Goal: Task Accomplishment & Management: Manage account settings

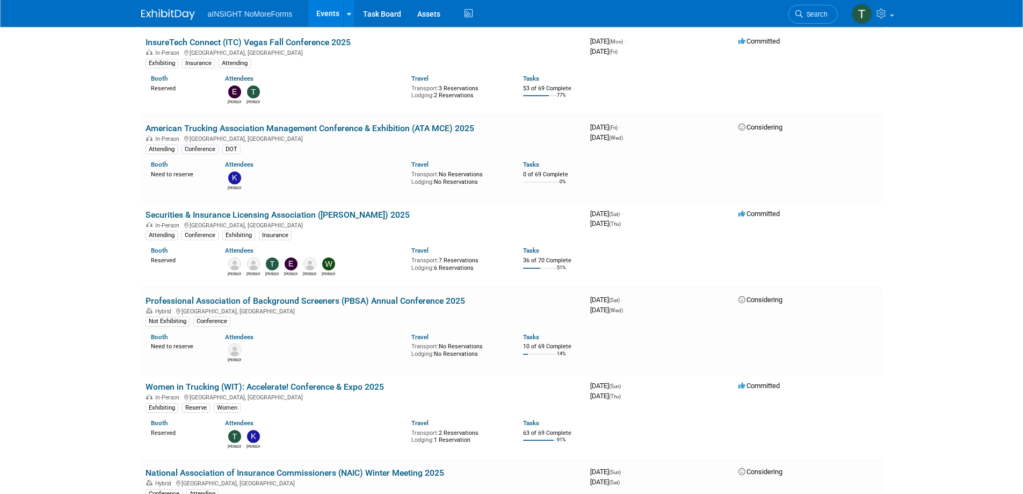
scroll to position [698, 0]
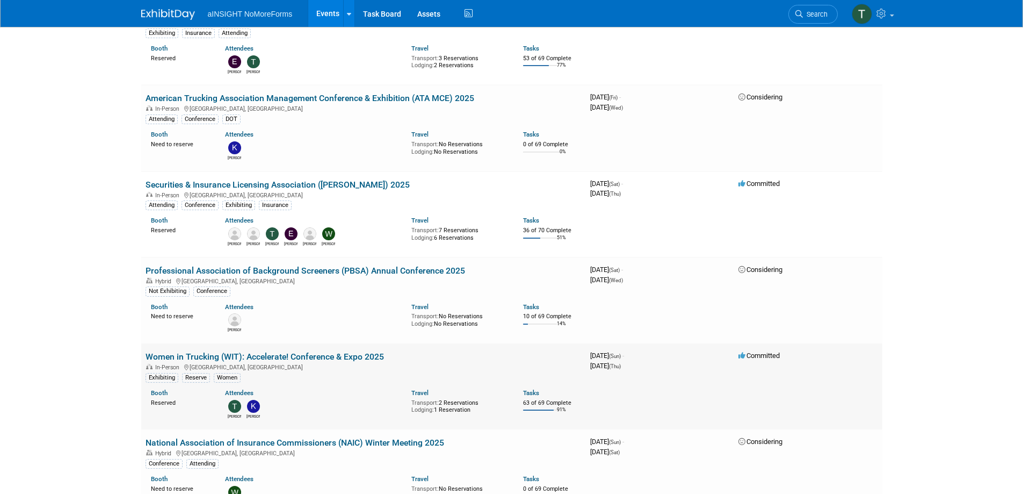
click at [318, 356] on link "Women in Trucking (WIT): Accelerate! Conference & Expo 2025" at bounding box center [265, 356] width 239 height 10
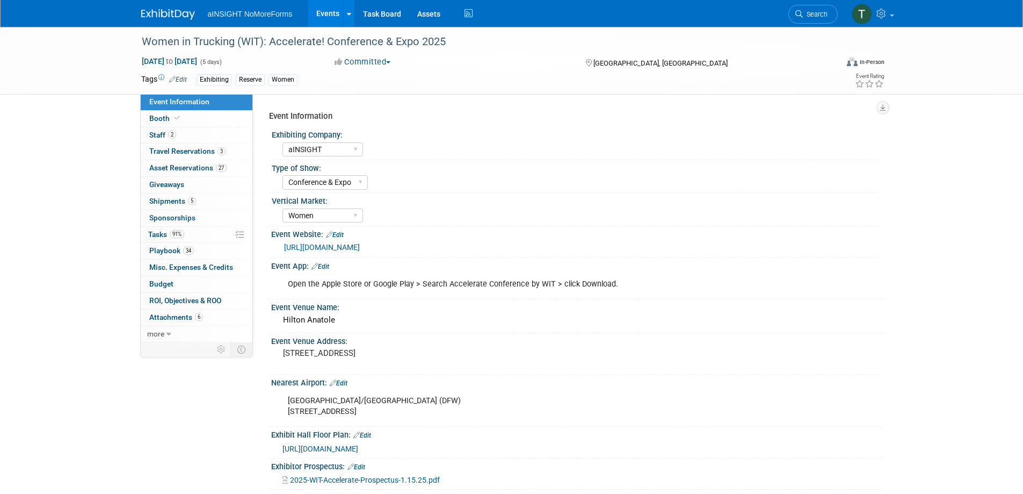
select select "aINSIGHT"
select select "Conference & Expo"
select select "Women"
select select "Full Access"
select select "No"
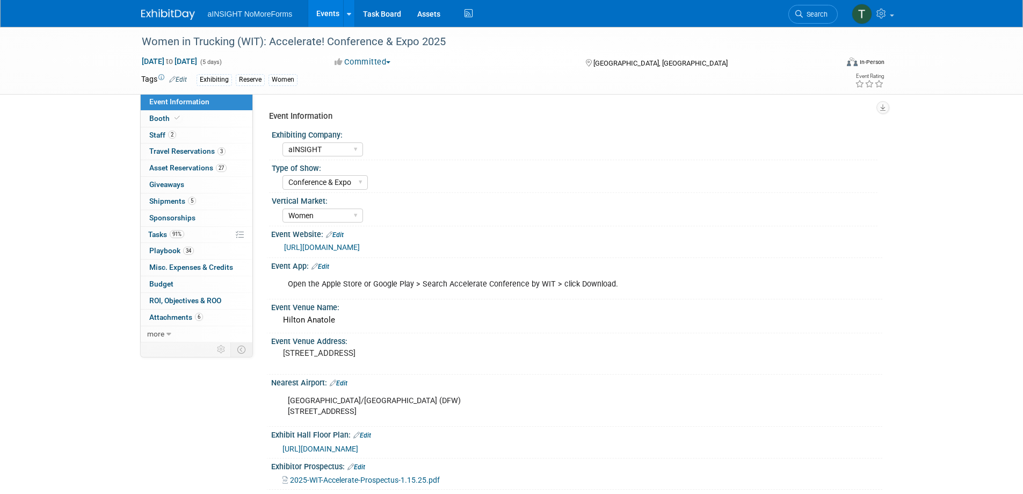
select select "No"
select select "Yes"
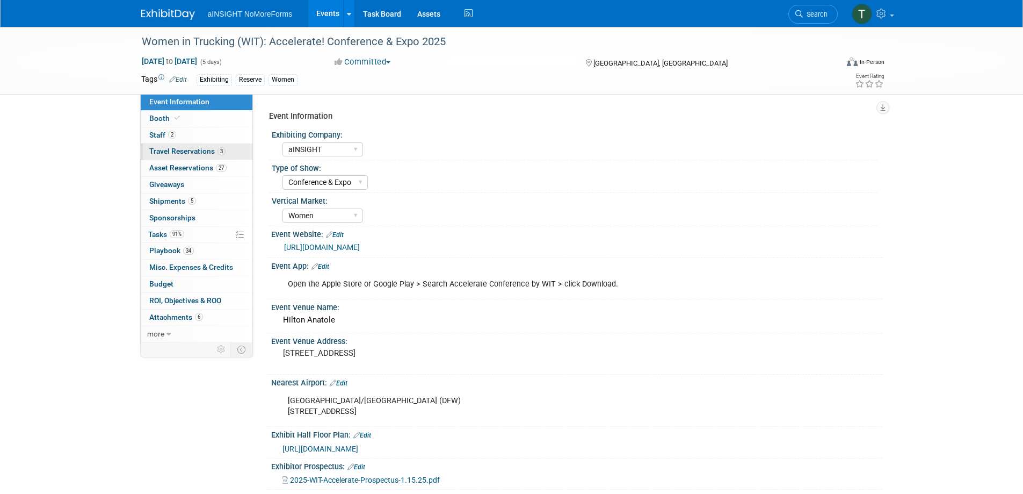
click at [198, 151] on span "Travel Reservations 3" at bounding box center [187, 151] width 76 height 9
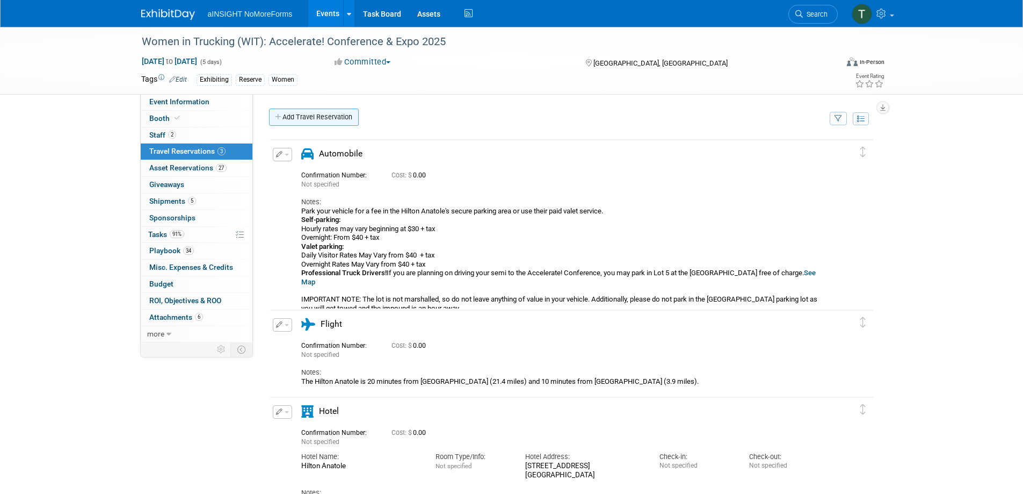
click at [306, 121] on link "Add Travel Reservation" at bounding box center [314, 117] width 90 height 17
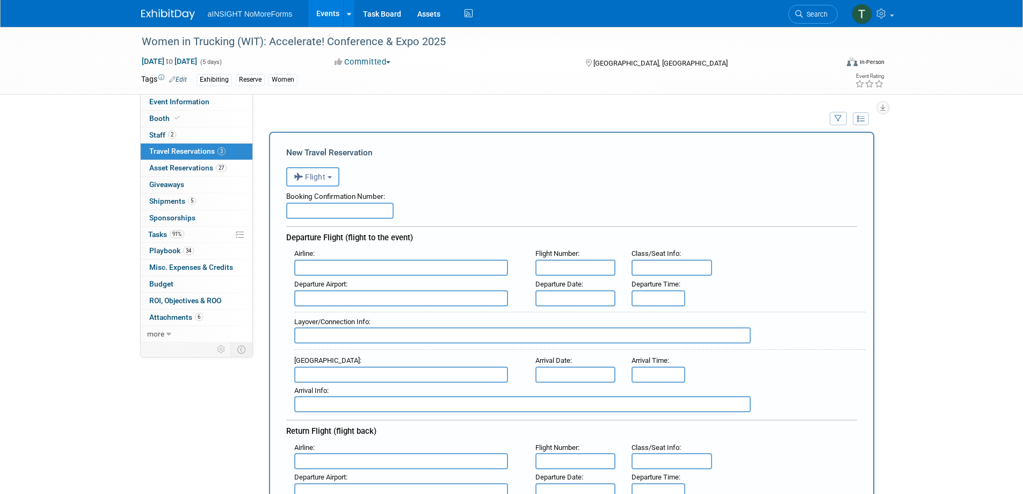
click at [310, 178] on span "Flight" at bounding box center [310, 176] width 32 height 9
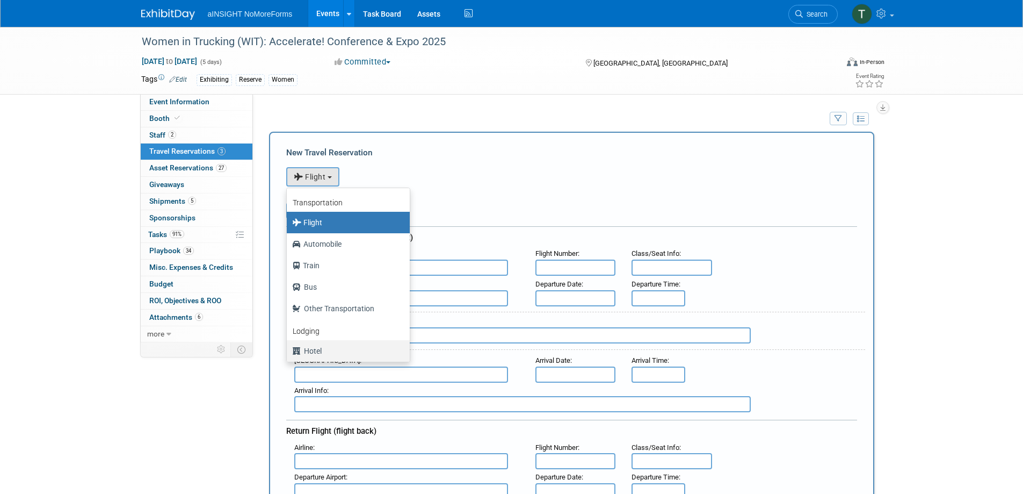
click at [333, 354] on label "Hotel" at bounding box center [345, 350] width 107 height 17
click at [289, 353] on input "Hotel" at bounding box center [285, 349] width 7 height 7
select select "6"
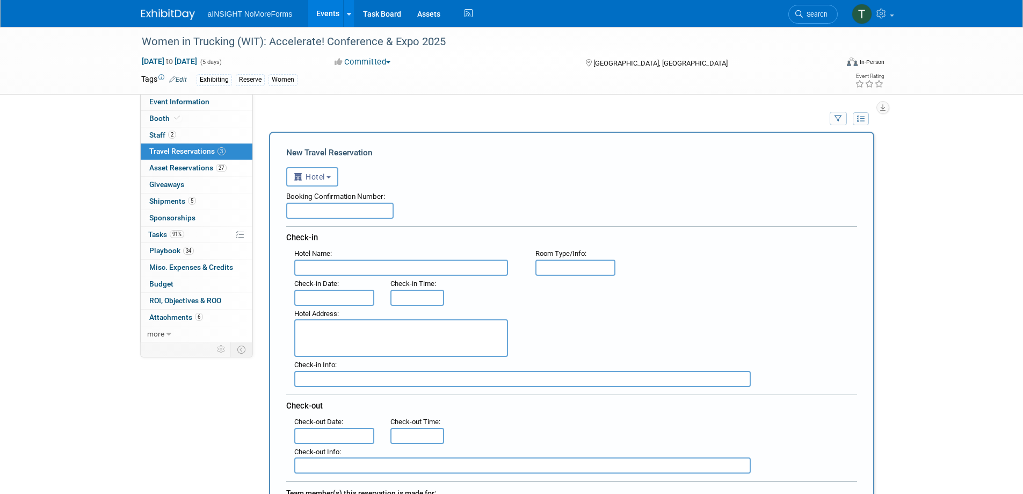
click at [348, 270] on input "text" at bounding box center [401, 267] width 214 height 16
type input "A"
type input "Hilton Anatole"
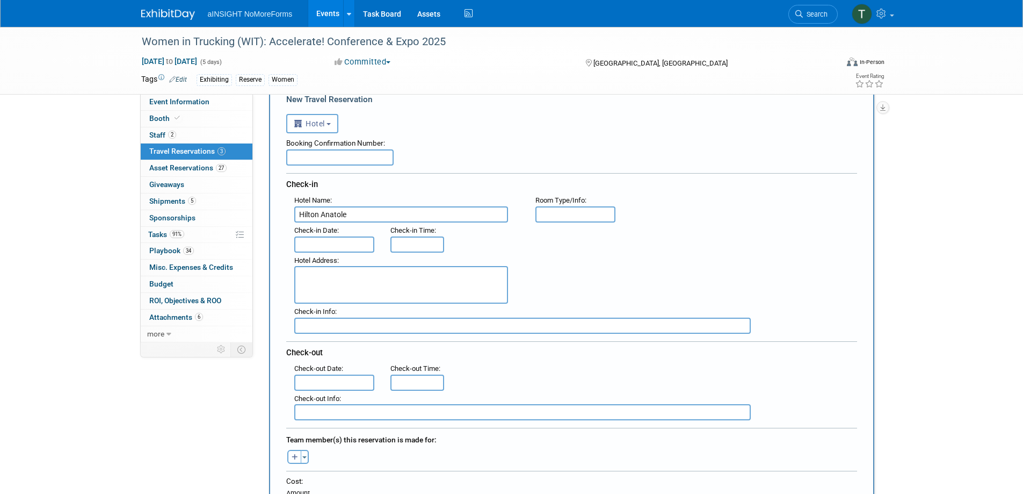
scroll to position [54, 0]
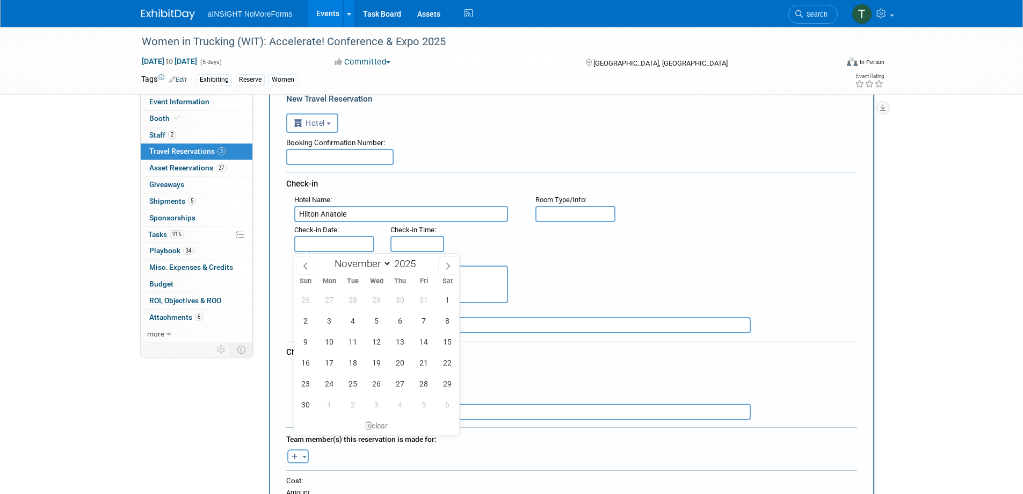
click at [339, 243] on input "text" at bounding box center [334, 244] width 81 height 16
click at [309, 342] on span "9" at bounding box center [305, 341] width 21 height 21
type input "[DATE]"
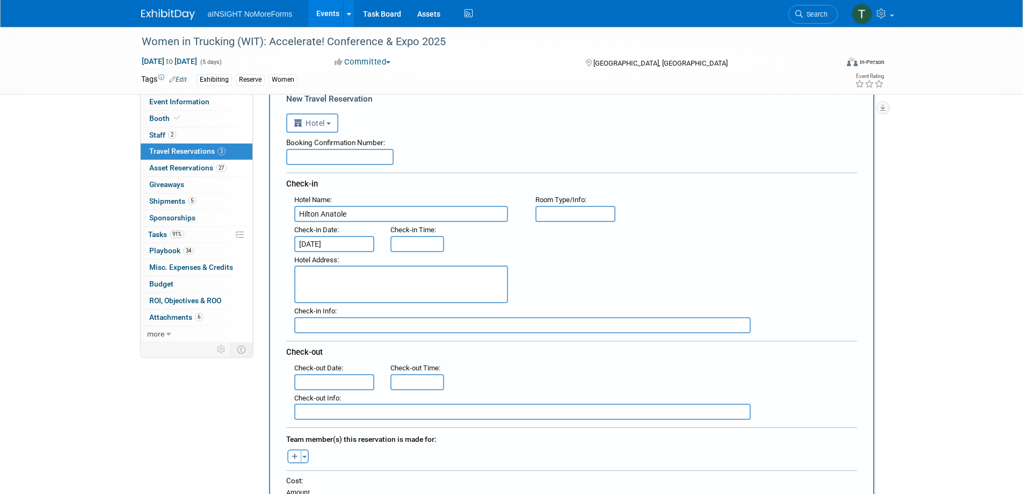
type input "3:00 PM"
click at [428, 243] on input "3:00 PM" at bounding box center [418, 244] width 54 height 16
click at [525, 241] on div ": Check-in Date : [DATE] Check-in Time : 3:00 PM" at bounding box center [575, 237] width 579 height 30
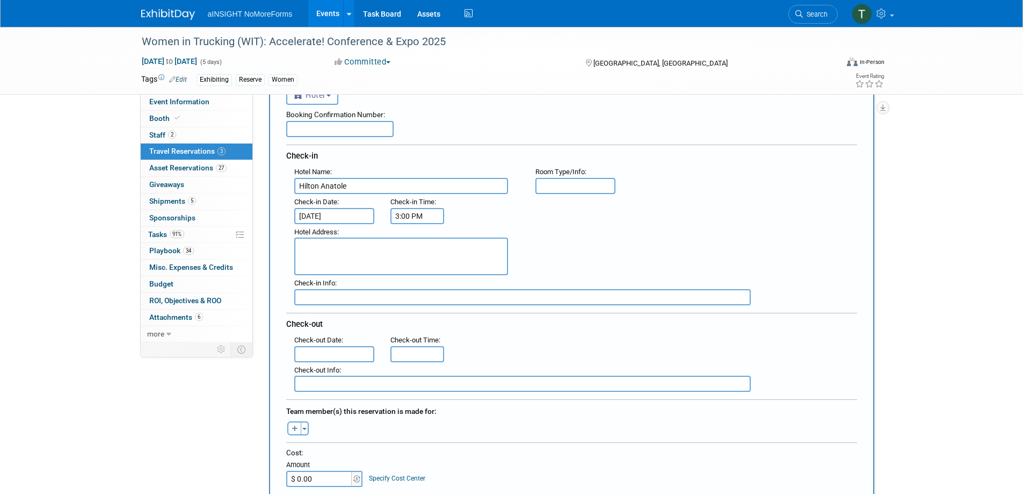
scroll to position [107, 0]
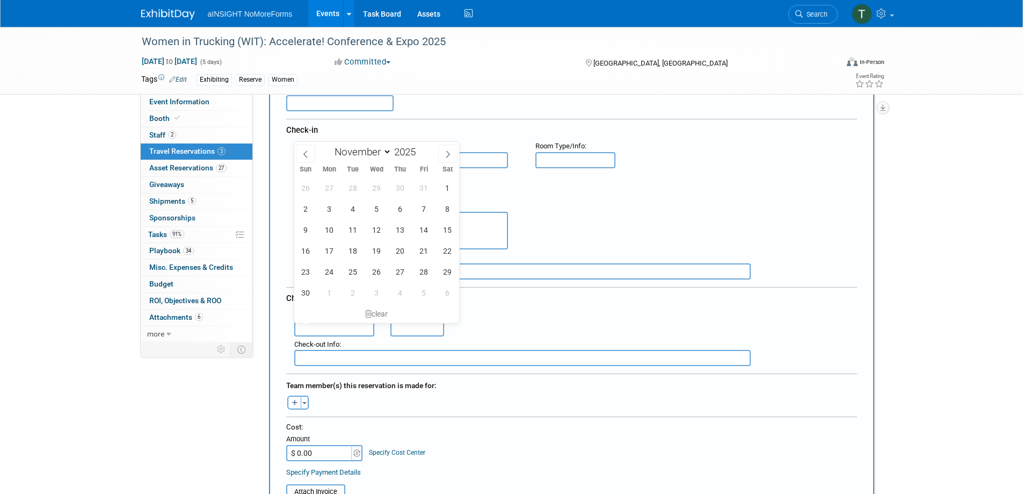
click at [353, 322] on input "text" at bounding box center [334, 328] width 81 height 16
click at [387, 230] on span "12" at bounding box center [376, 229] width 21 height 21
type input "[DATE]"
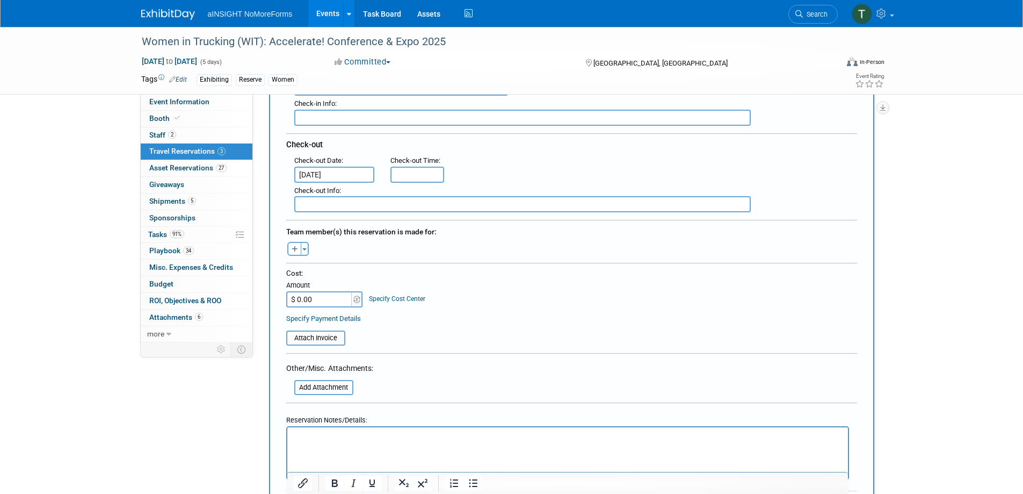
scroll to position [269, 0]
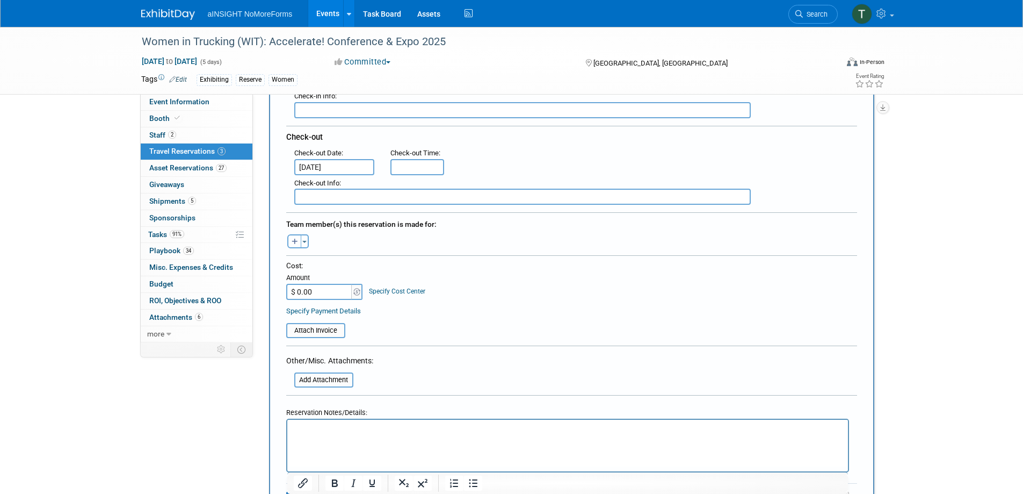
click at [295, 240] on icon "button" at bounding box center [295, 242] width 6 height 7
select select
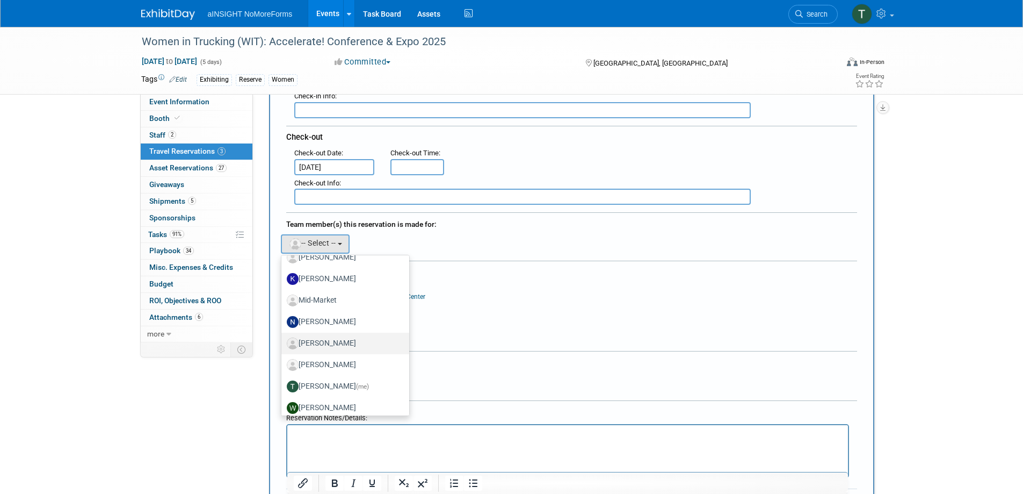
scroll to position [234, 0]
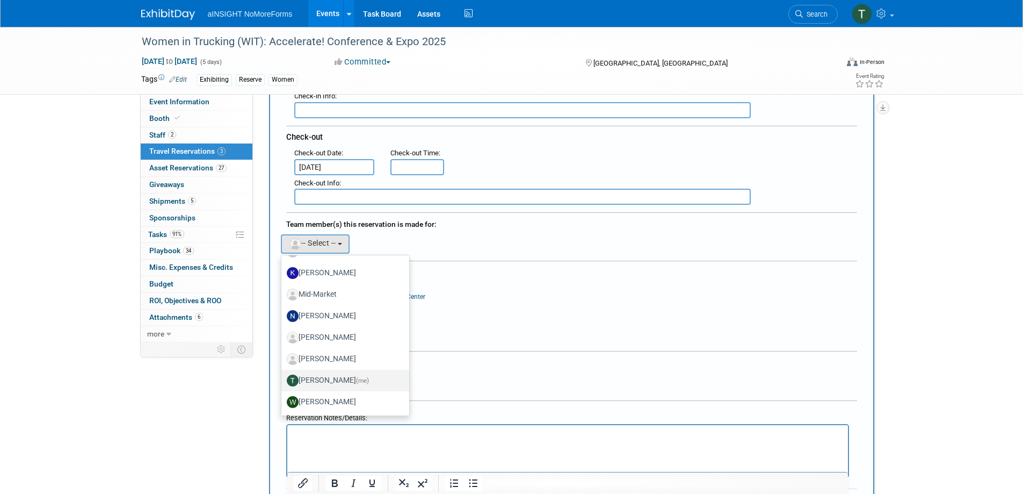
click at [351, 381] on label "[PERSON_NAME] (me)" at bounding box center [343, 380] width 112 height 17
click at [283, 381] on input "[PERSON_NAME] (me)" at bounding box center [279, 379] width 7 height 7
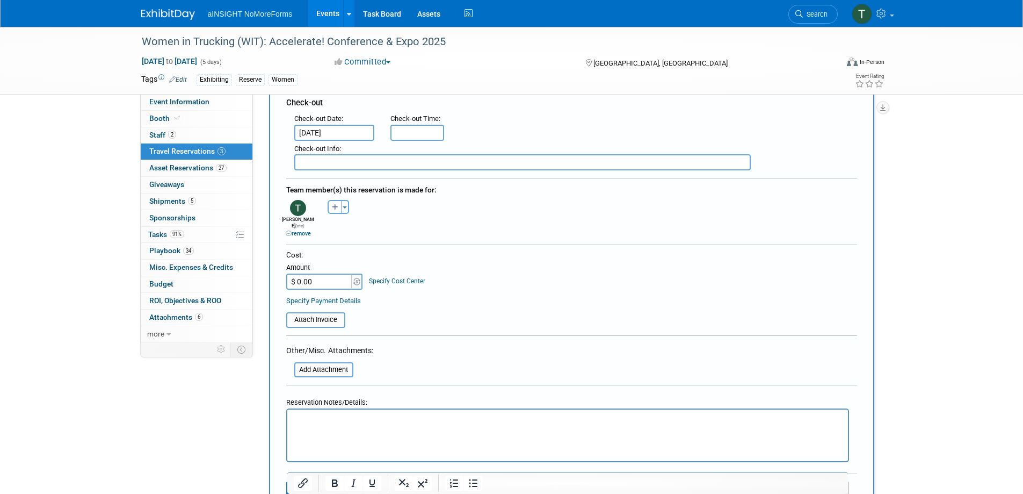
scroll to position [322, 0]
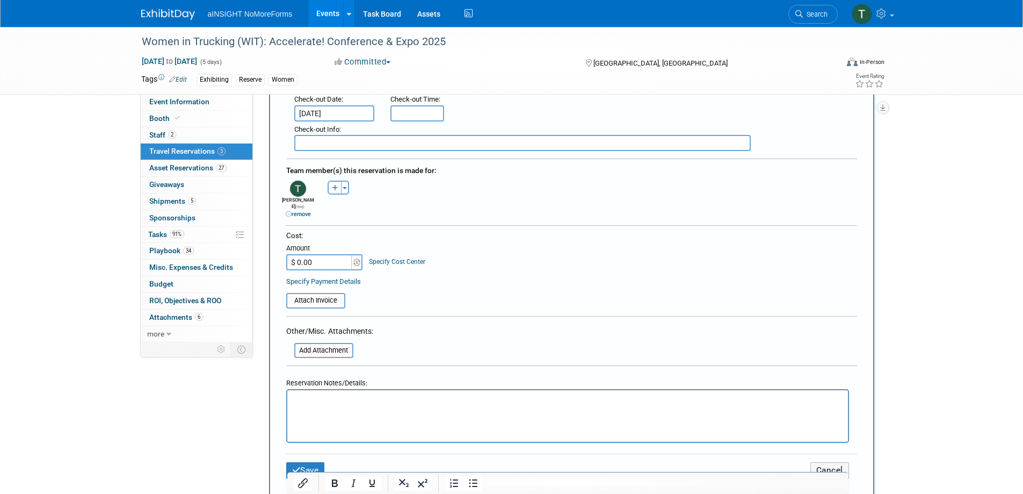
click at [325, 256] on input "$ 0.00" at bounding box center [319, 262] width 67 height 16
type input "$ 850.43"
click at [320, 468] on button "Save" at bounding box center [305, 470] width 39 height 17
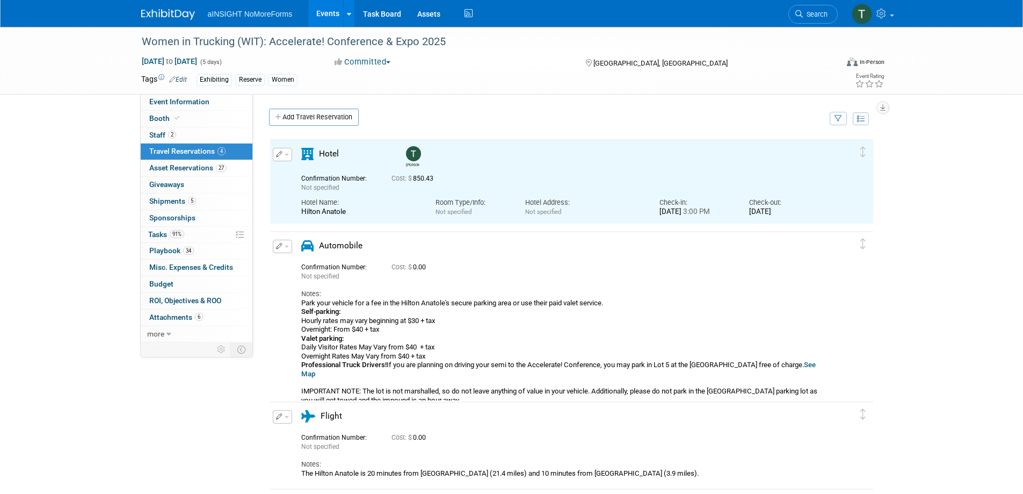
scroll to position [0, 0]
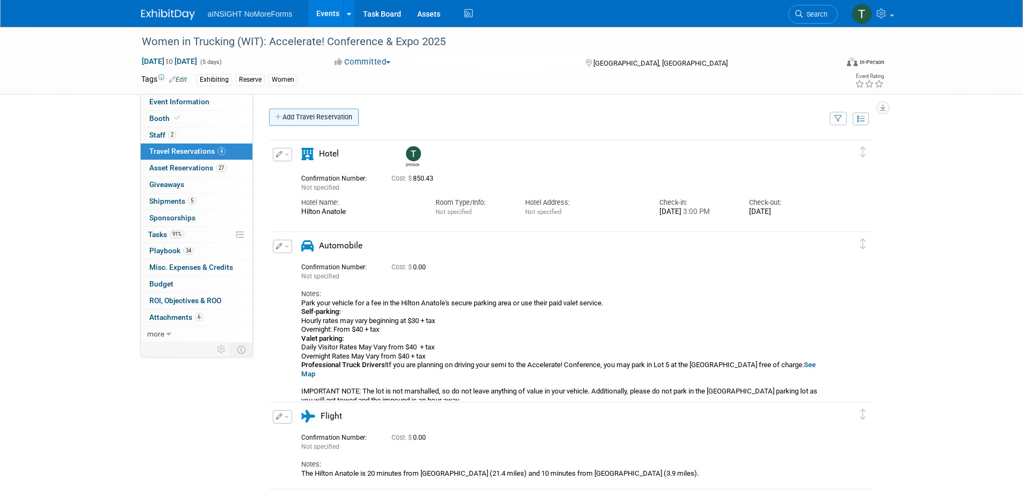
click at [286, 112] on link "Add Travel Reservation" at bounding box center [314, 117] width 90 height 17
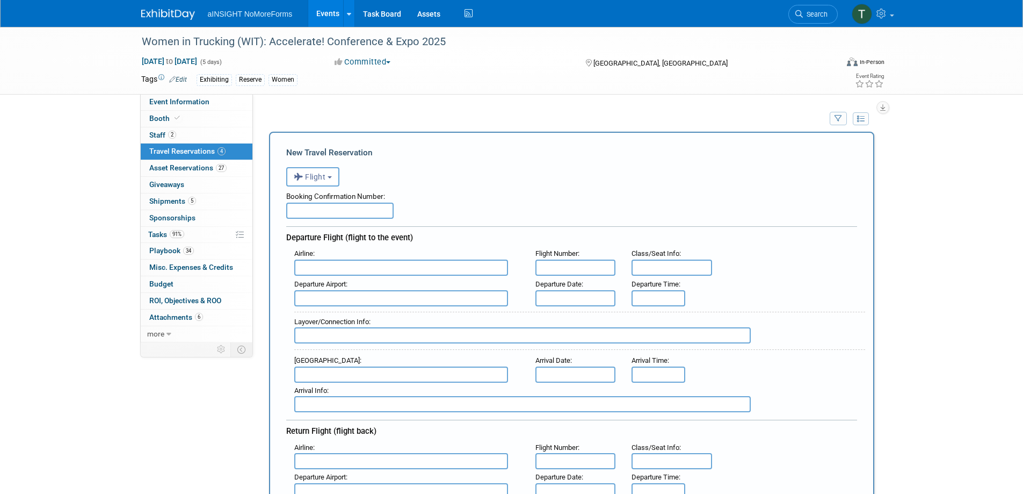
click at [335, 219] on input "text" at bounding box center [339, 211] width 107 height 16
click at [379, 275] on input "text" at bounding box center [401, 267] width 214 height 16
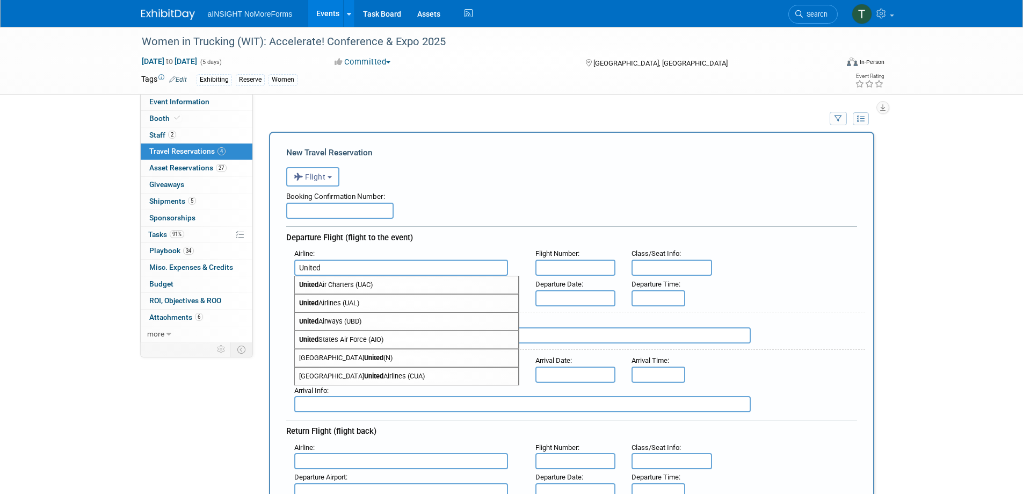
click at [384, 304] on span "United Airlines (UAL)" at bounding box center [407, 302] width 224 height 17
type input "United Airlines (UAL)"
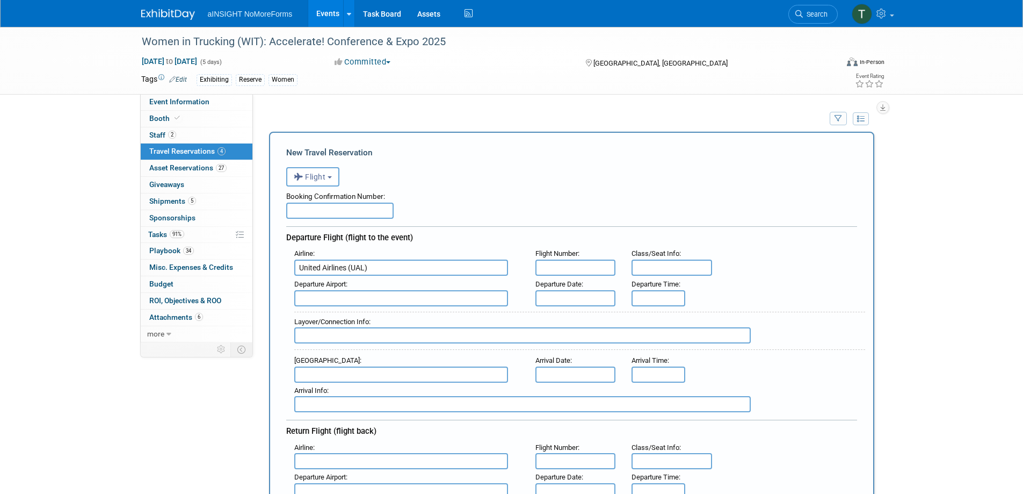
click at [589, 271] on input "text" at bounding box center [576, 267] width 81 height 16
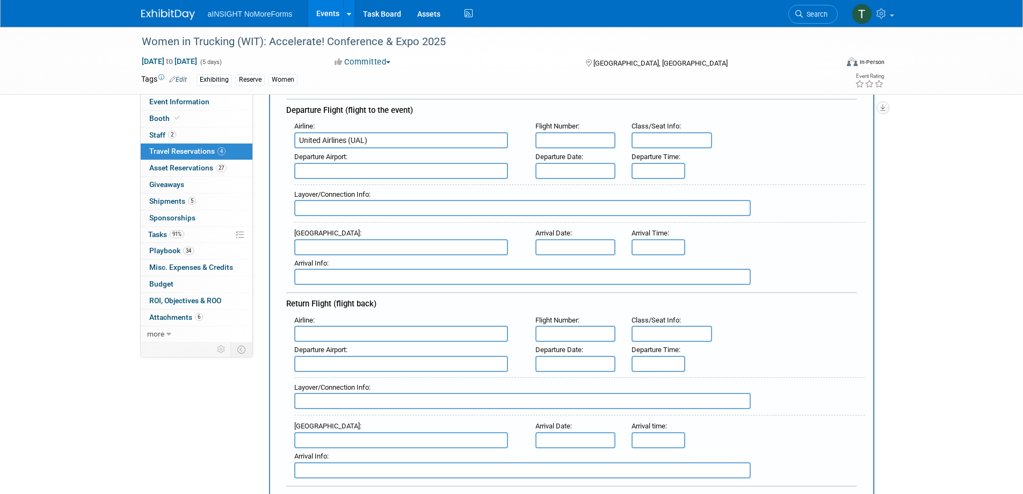
scroll to position [54, 0]
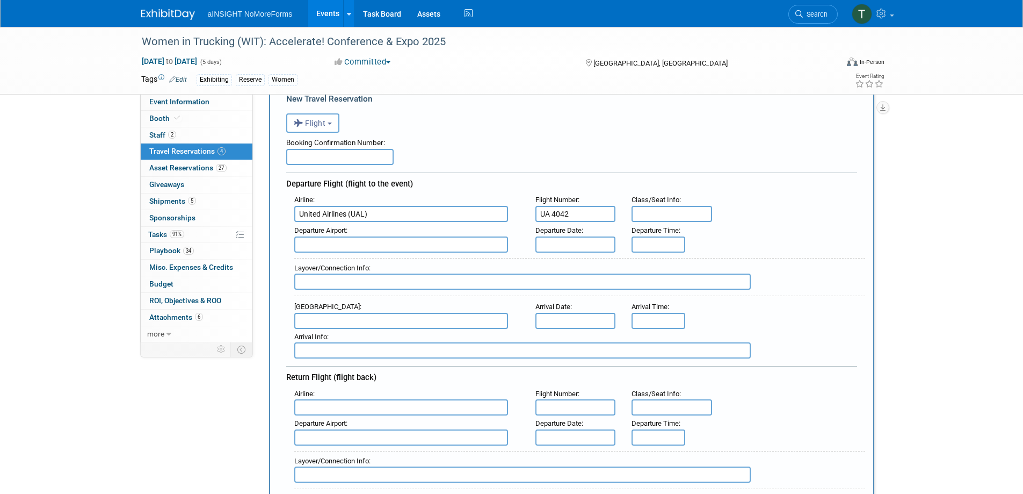
type input "UA 4042"
type input "H"
click at [445, 260] on span "IAH - [PERSON_NAME][GEOGRAPHIC_DATA]" at bounding box center [407, 261] width 224 height 17
type input "IAH - [PERSON_NAME][GEOGRAPHIC_DATA]"
click at [422, 314] on div "Arrival Airport :" at bounding box center [406, 314] width 241 height 30
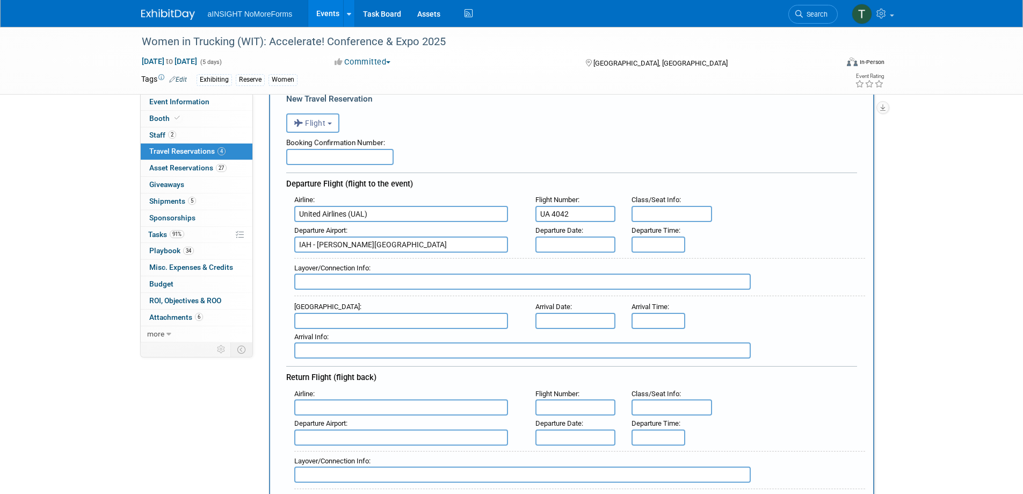
click at [423, 315] on input "text" at bounding box center [401, 321] width 214 height 16
click at [495, 334] on span "DFW - [GEOGRAPHIC_DATA]" at bounding box center [407, 337] width 224 height 17
type input "DFW - [GEOGRAPHIC_DATA]"
click at [568, 239] on input "text" at bounding box center [576, 244] width 81 height 16
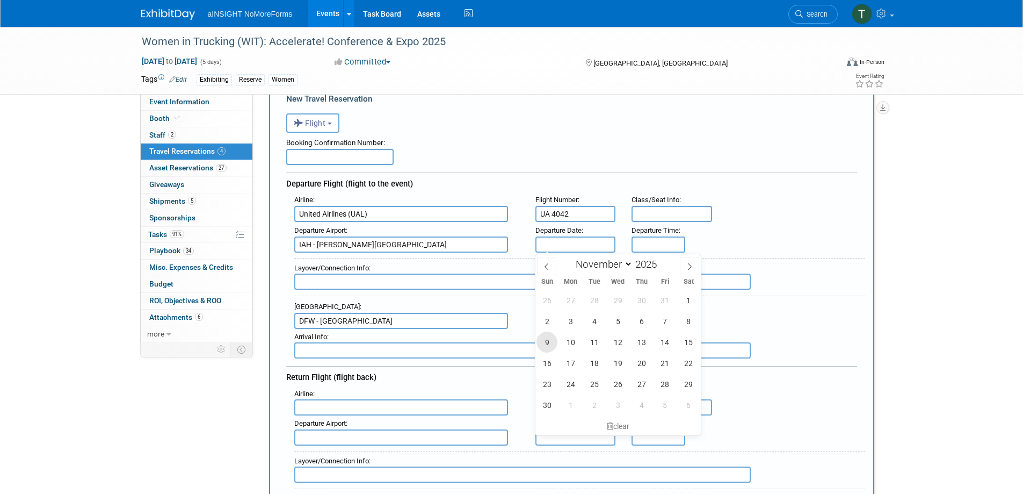
click at [550, 342] on span "9" at bounding box center [547, 341] width 21 height 21
type input "[DATE]"
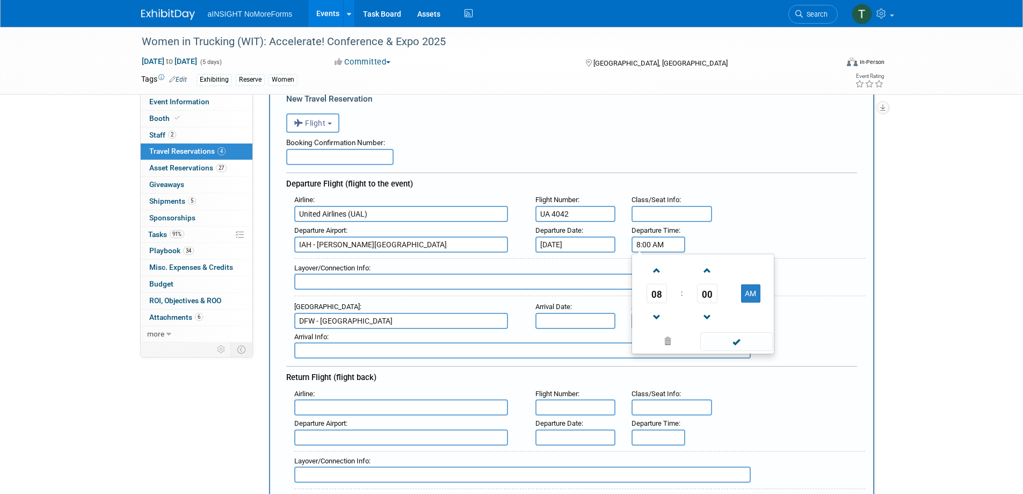
click at [654, 243] on input "8:00 AM" at bounding box center [659, 244] width 54 height 16
click at [660, 303] on link at bounding box center [657, 316] width 20 height 27
click at [660, 299] on span "07" at bounding box center [657, 293] width 20 height 19
click at [688, 323] on td "09" at bounding box center [686, 328] width 34 height 29
click at [710, 302] on span "00" at bounding box center [707, 293] width 20 height 19
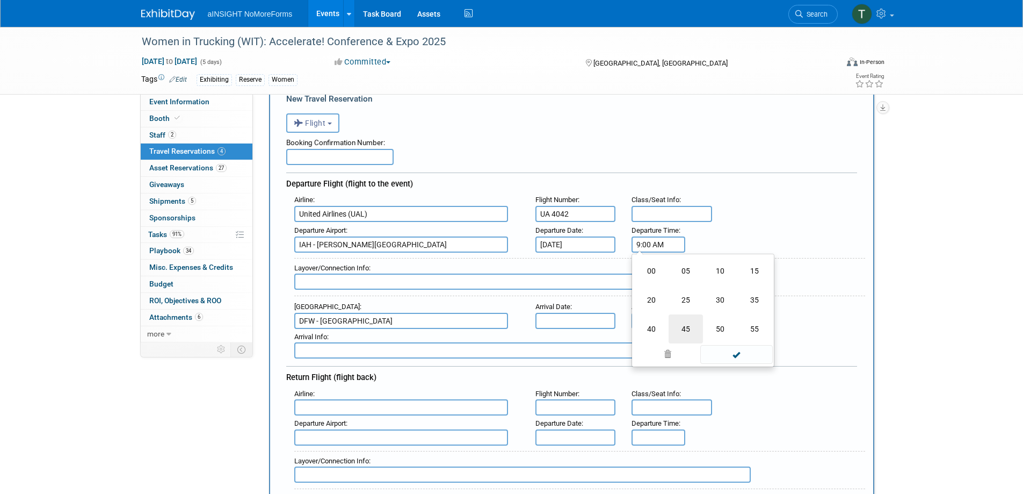
click at [691, 329] on td "45" at bounding box center [686, 328] width 34 height 29
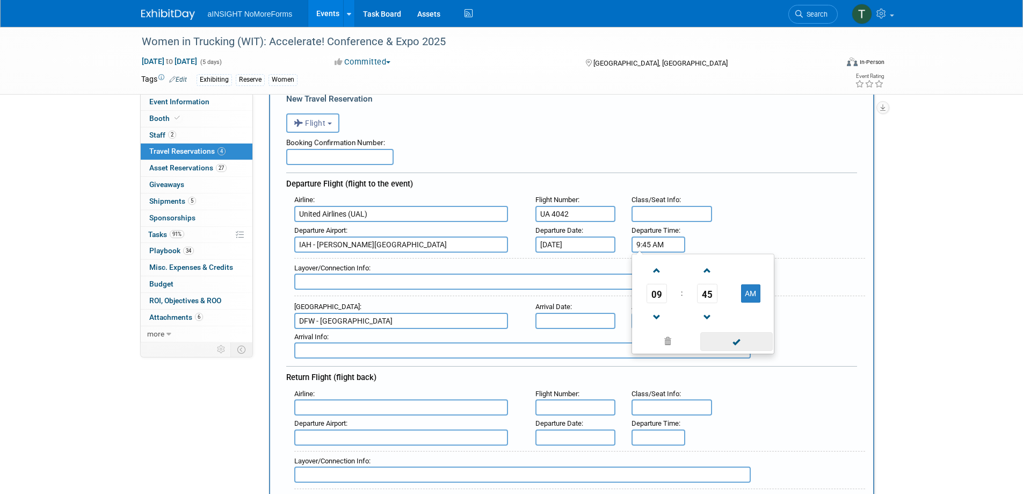
click at [734, 347] on span at bounding box center [737, 341] width 73 height 19
type input "9:45 AM"
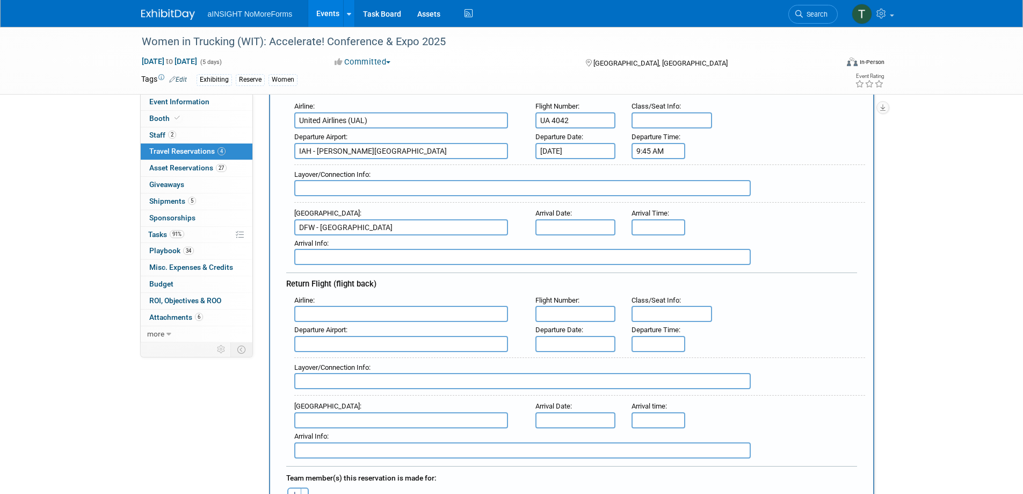
scroll to position [161, 0]
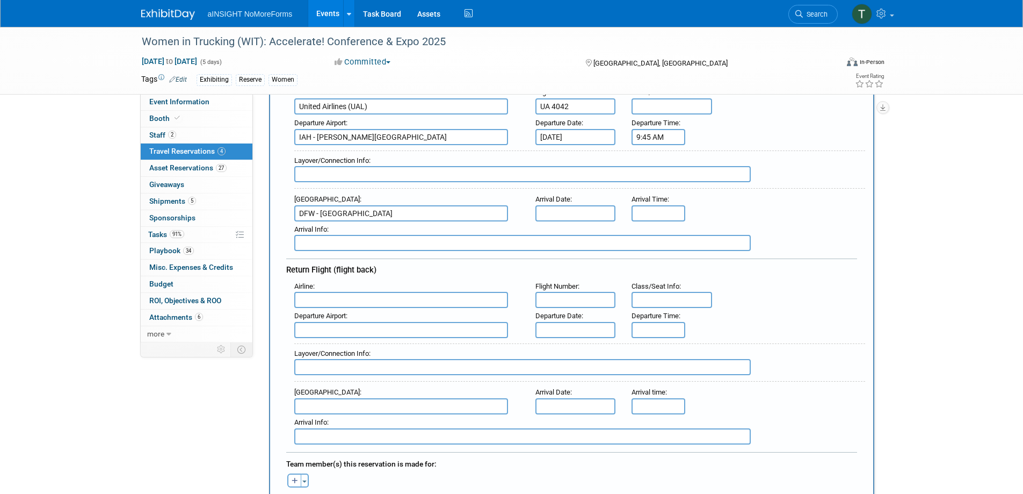
click at [486, 303] on input "text" at bounding box center [401, 300] width 214 height 16
click at [592, 207] on input "text" at bounding box center [576, 213] width 81 height 16
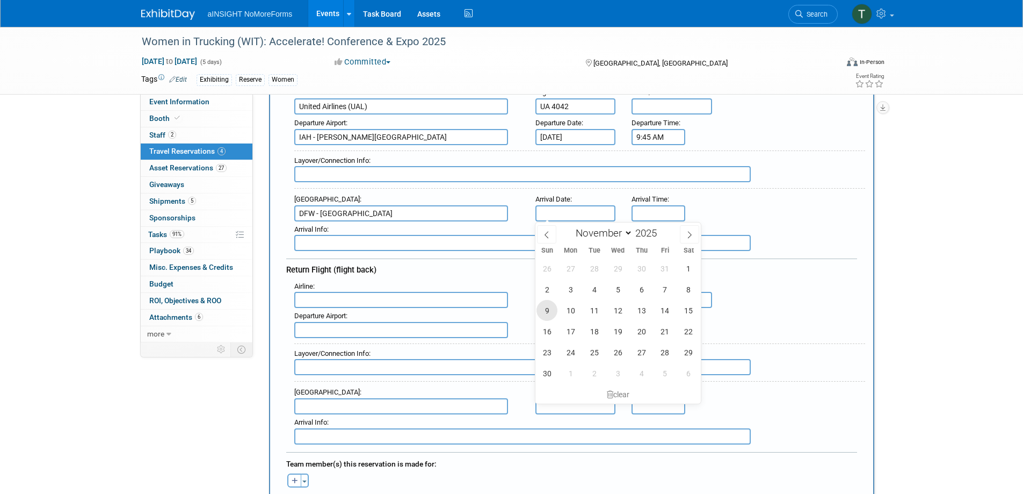
click at [552, 311] on span "9" at bounding box center [547, 310] width 21 height 21
type input "[DATE]"
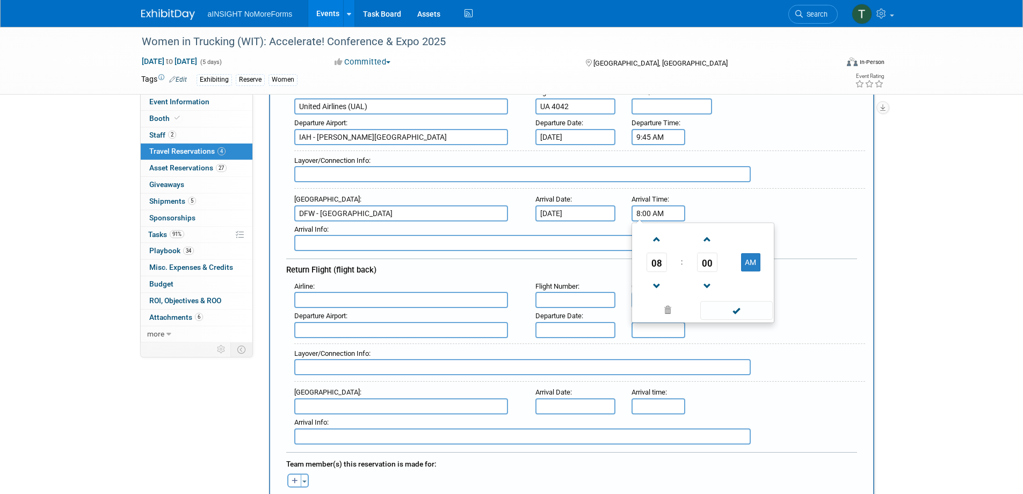
click at [661, 210] on input "8:00 AM" at bounding box center [659, 213] width 54 height 16
click at [656, 258] on span "08" at bounding box center [657, 262] width 20 height 19
click at [680, 239] on td "01" at bounding box center [686, 239] width 34 height 29
click at [653, 266] on span "01" at bounding box center [657, 262] width 20 height 19
click at [749, 296] on td "11" at bounding box center [755, 297] width 34 height 29
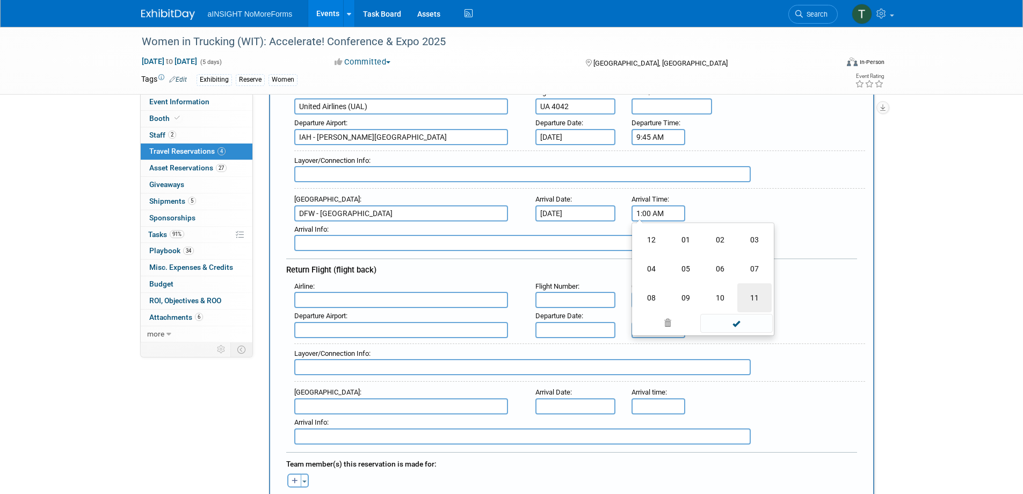
type input "11:00 AM"
click at [737, 305] on span at bounding box center [737, 310] width 73 height 19
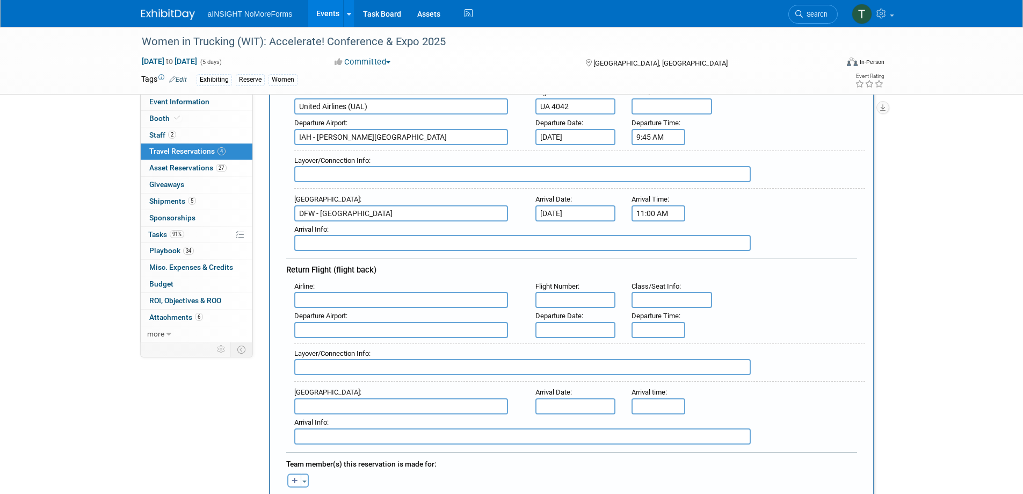
click at [431, 304] on input "text" at bounding box center [401, 300] width 214 height 16
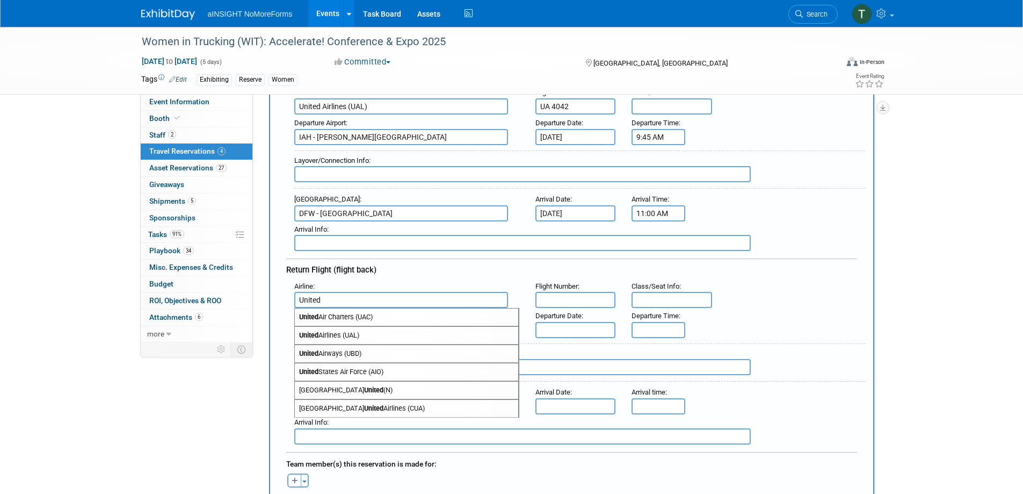
click at [436, 335] on span "United Airlines (UAL)" at bounding box center [407, 335] width 224 height 17
type input "United Airlines (UAL)"
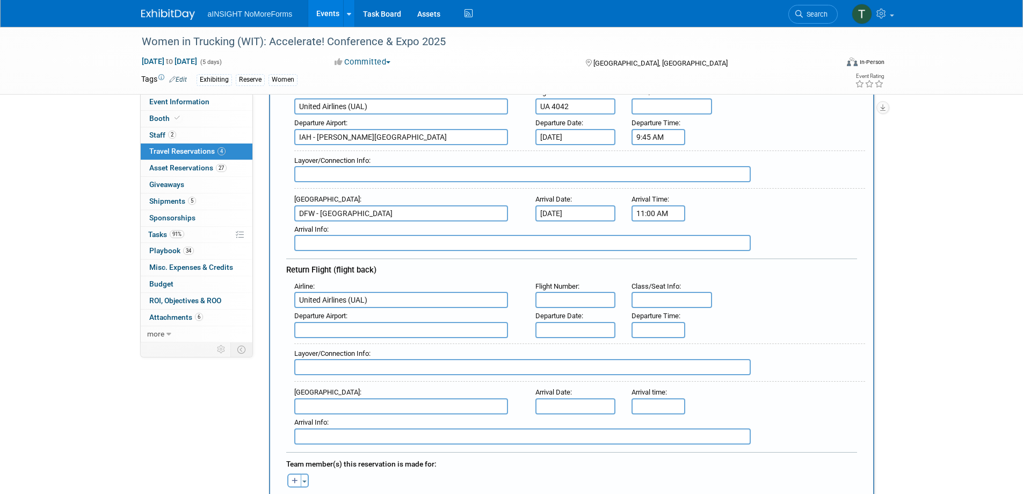
click at [608, 305] on input "text" at bounding box center [576, 300] width 81 height 16
type input "UA 528"
click at [484, 345] on span "IAH - [PERSON_NAME][GEOGRAPHIC_DATA]" at bounding box center [407, 346] width 224 height 17
type input "IAH - [PERSON_NAME][GEOGRAPHIC_DATA]"
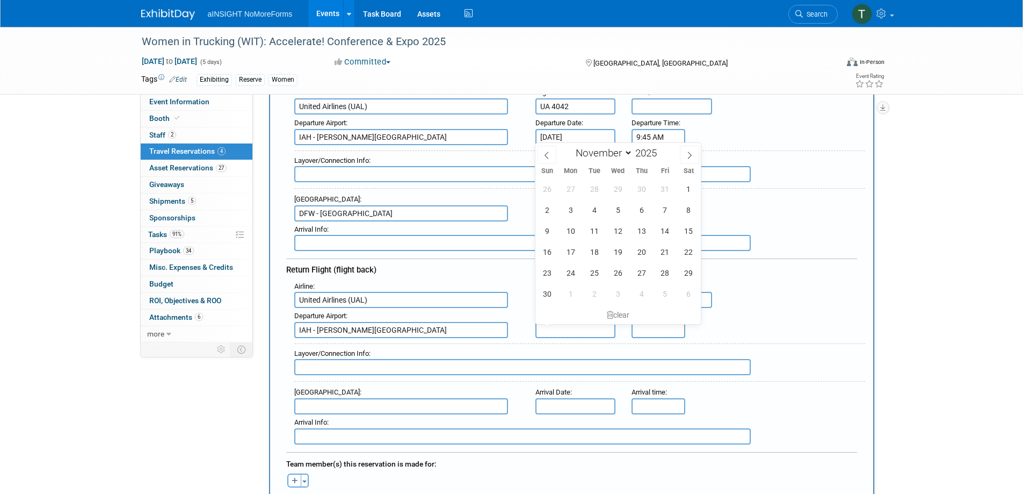
click at [564, 328] on input "text" at bounding box center [576, 330] width 81 height 16
click at [617, 229] on span "12" at bounding box center [618, 230] width 21 height 21
type input "[DATE]"
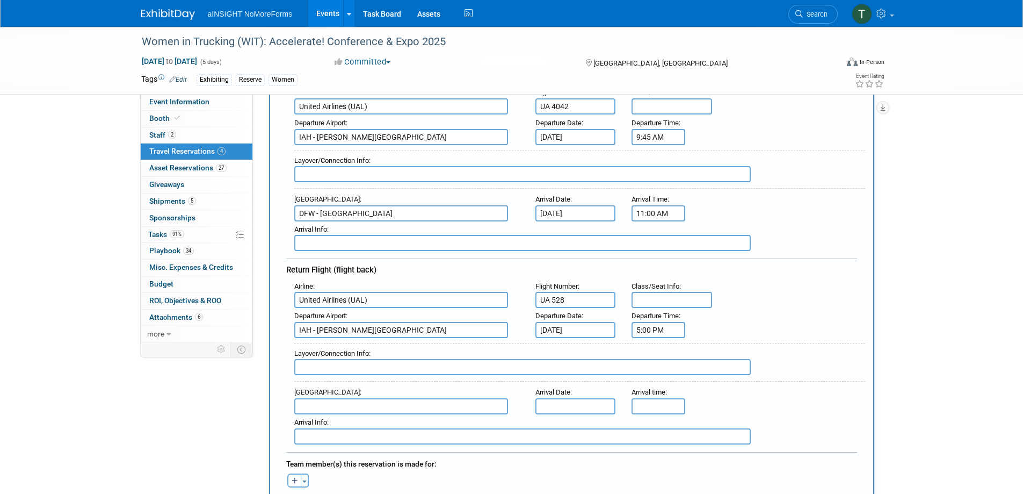
click at [657, 330] on input "5:00 PM" at bounding box center [659, 330] width 54 height 16
click at [661, 376] on span "05" at bounding box center [657, 378] width 20 height 19
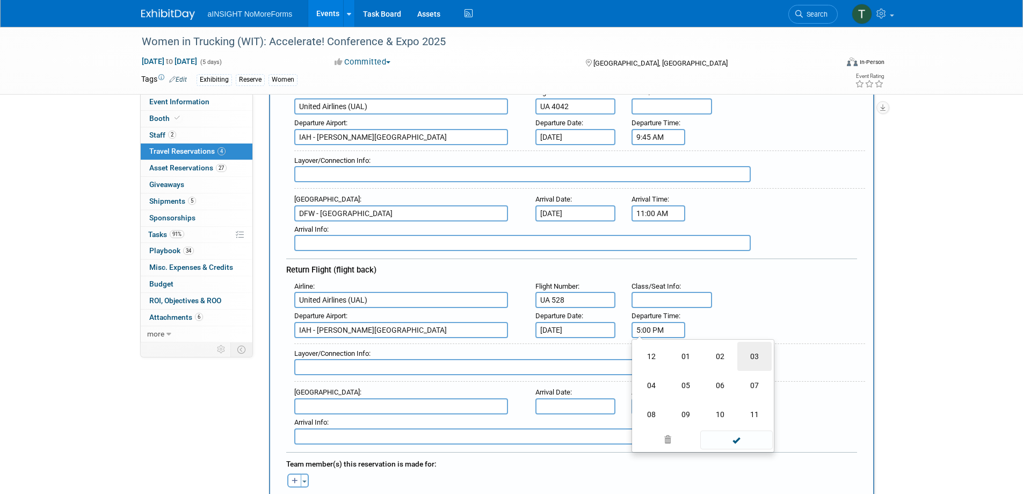
click at [749, 359] on td "03" at bounding box center [755, 356] width 34 height 29
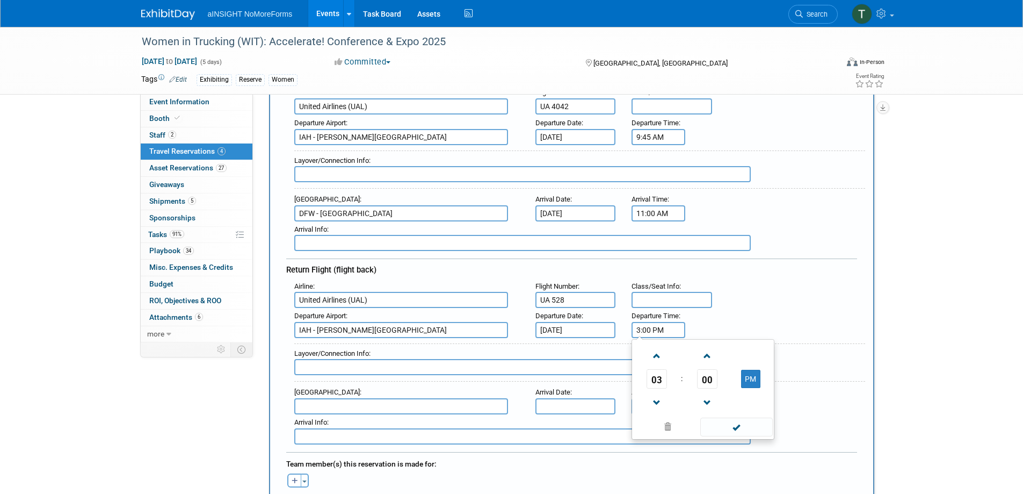
click at [703, 376] on span "00" at bounding box center [707, 378] width 20 height 19
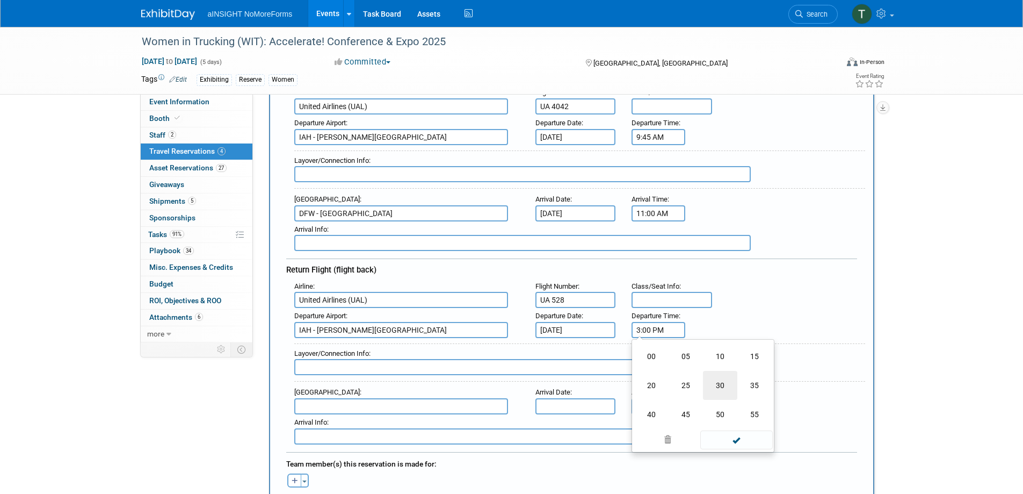
click at [712, 381] on td "30" at bounding box center [720, 385] width 34 height 29
type input "3:30 PM"
click at [401, 395] on div "Arrival Airport :" at bounding box center [406, 392] width 225 height 12
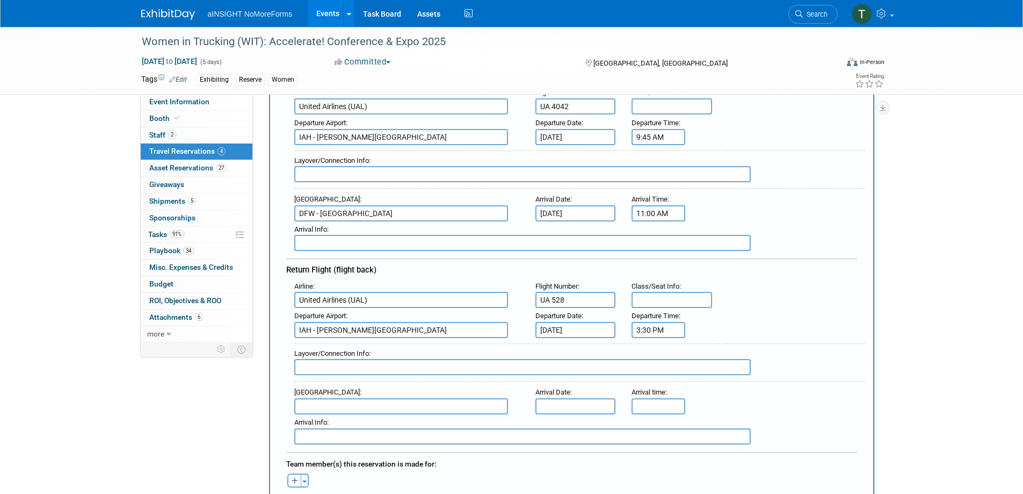
click at [401, 402] on input "text" at bounding box center [401, 406] width 214 height 16
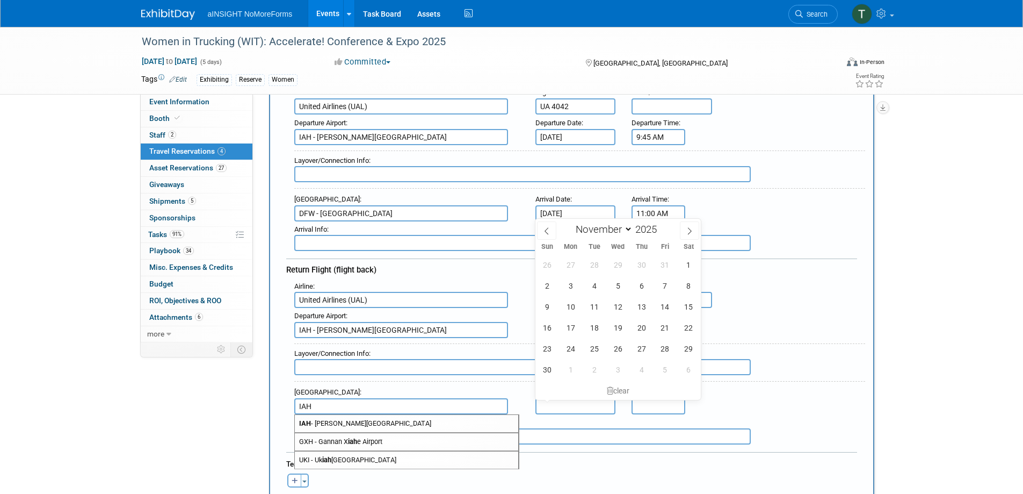
click at [405, 424] on span "IAH - [PERSON_NAME][GEOGRAPHIC_DATA]" at bounding box center [407, 423] width 224 height 17
type input "IAH - [PERSON_NAME][GEOGRAPHIC_DATA]"
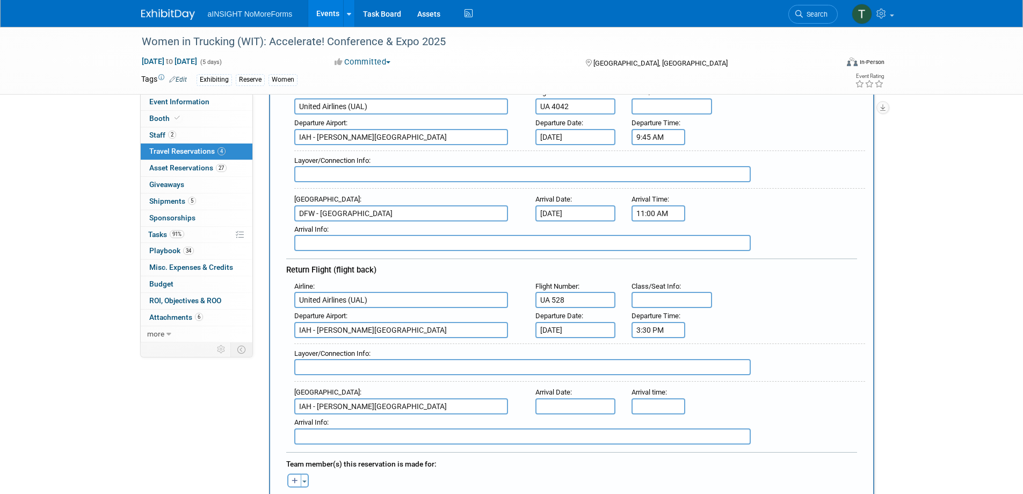
click at [580, 400] on input "text" at bounding box center [576, 406] width 81 height 16
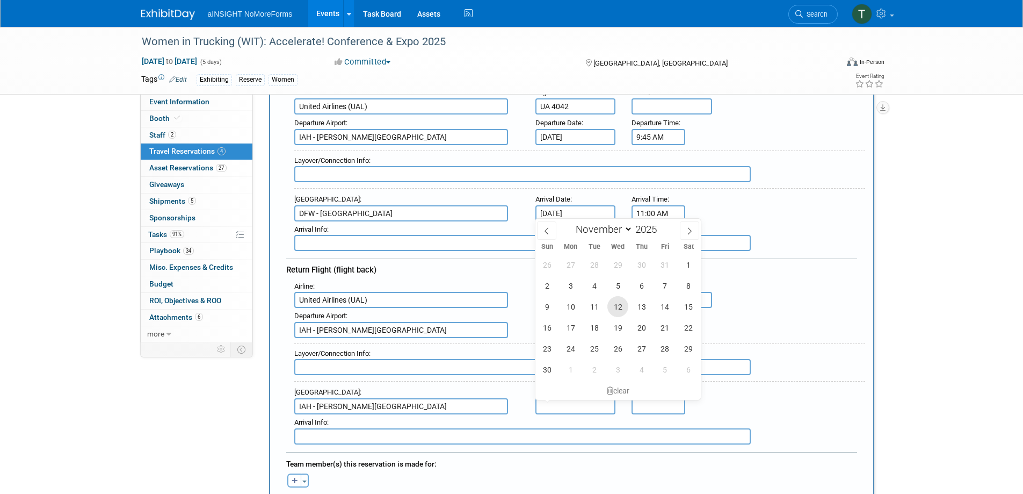
click at [625, 302] on span "12" at bounding box center [618, 306] width 21 height 21
type input "[DATE]"
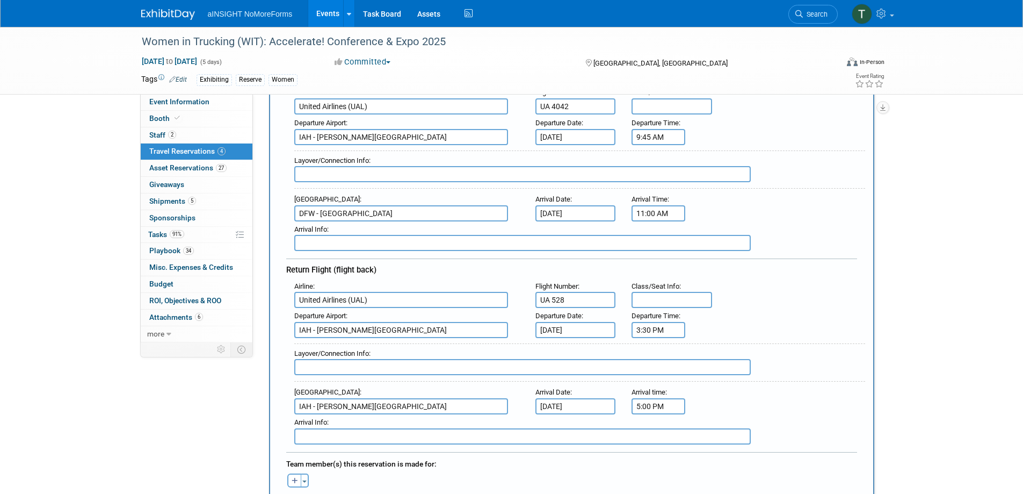
click at [668, 402] on input "5:00 PM" at bounding box center [659, 406] width 54 height 16
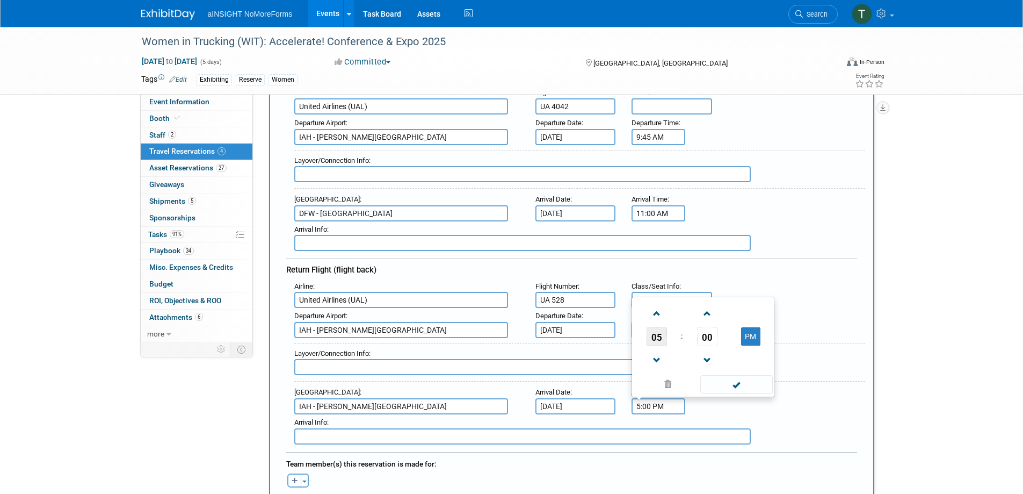
click at [661, 335] on span "05" at bounding box center [657, 336] width 20 height 19
click at [759, 293] on td "03" at bounding box center [755, 300] width 34 height 29
click at [718, 330] on td "00" at bounding box center [707, 336] width 45 height 19
click at [714, 332] on span "00" at bounding box center [707, 336] width 20 height 19
click at [714, 333] on td "30" at bounding box center [720, 329] width 34 height 29
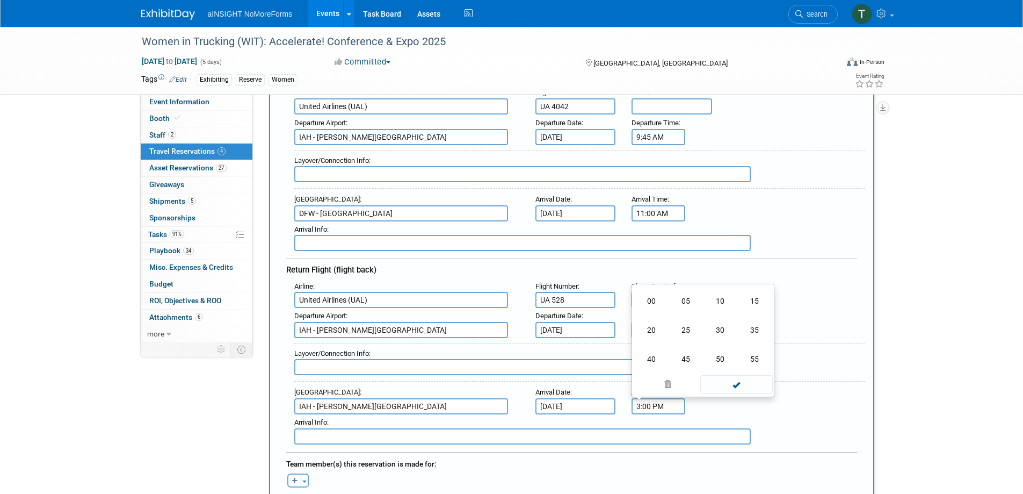
type input "3:30 PM"
click at [745, 385] on span at bounding box center [737, 384] width 73 height 19
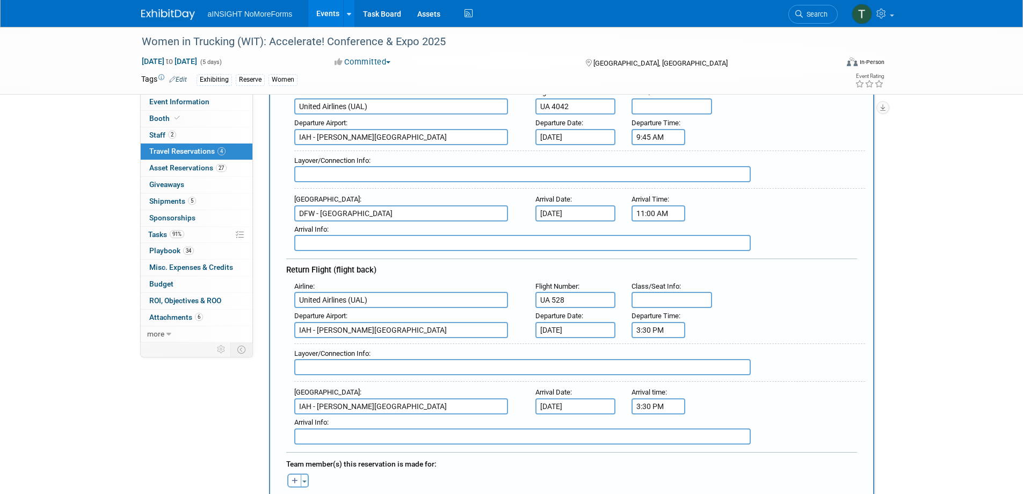
click at [672, 330] on input "3:30 PM" at bounding box center [659, 330] width 54 height 16
click at [659, 385] on span "03" at bounding box center [657, 378] width 20 height 19
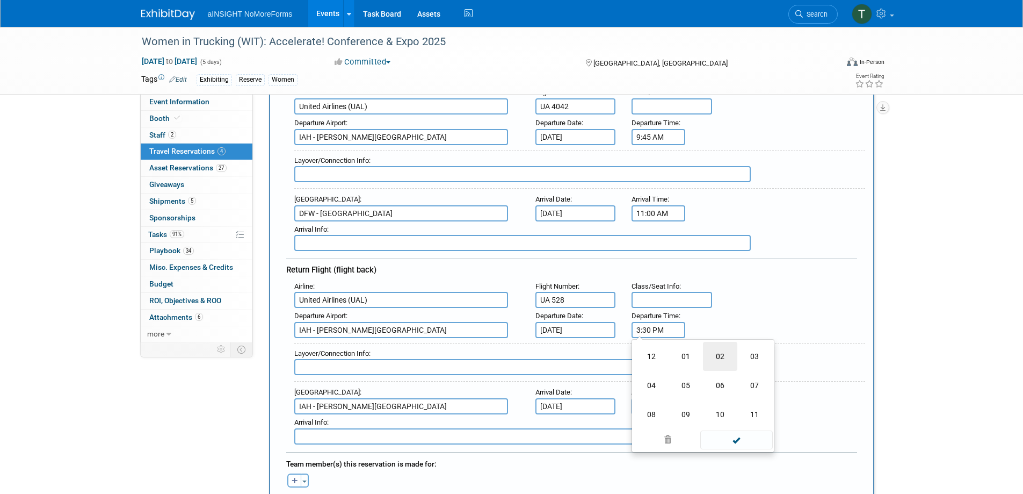
click at [723, 356] on td "02" at bounding box center [720, 356] width 34 height 29
click at [700, 384] on span "30" at bounding box center [707, 378] width 20 height 19
click at [752, 356] on td "15" at bounding box center [755, 356] width 34 height 29
type input "2:15 PM"
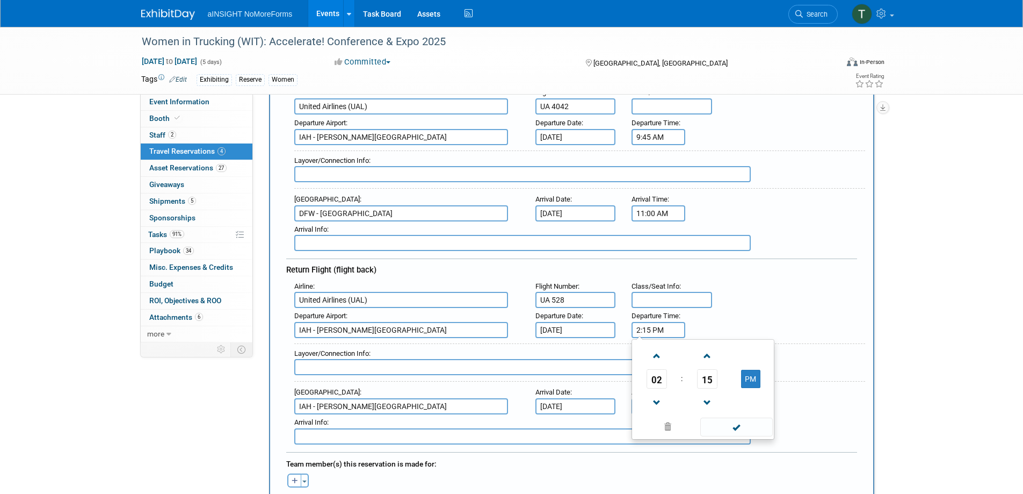
click at [751, 420] on span at bounding box center [737, 426] width 73 height 19
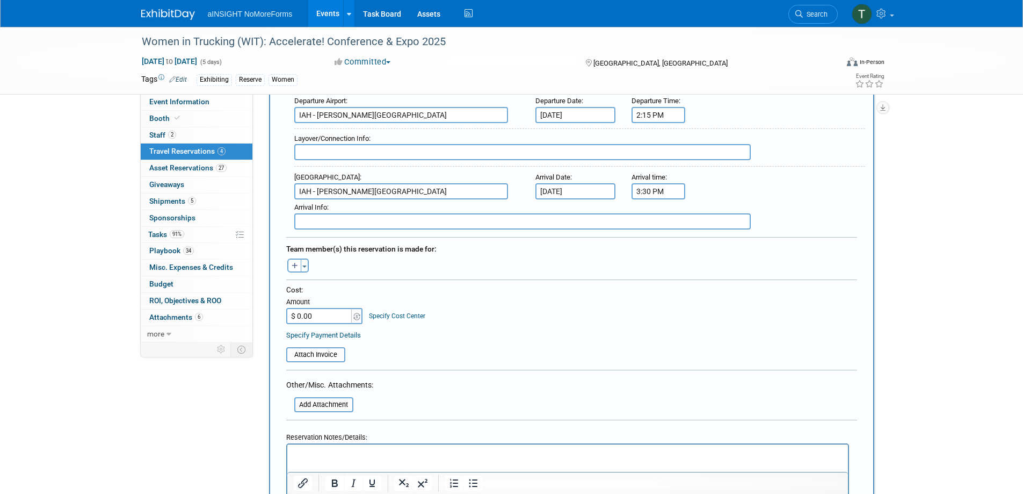
scroll to position [430, 0]
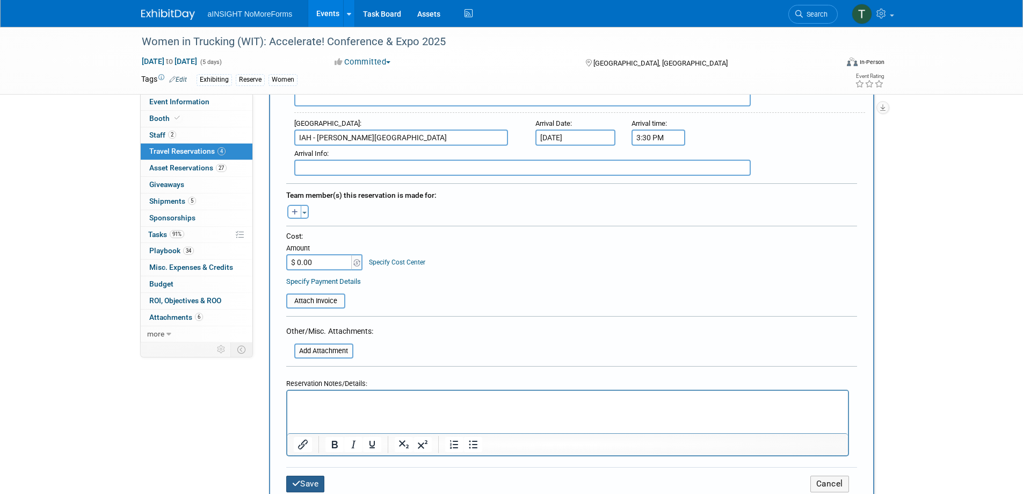
drag, startPoint x: 298, startPoint y: 479, endPoint x: 313, endPoint y: 481, distance: 14.7
click at [298, 479] on icon "submit" at bounding box center [296, 483] width 9 height 8
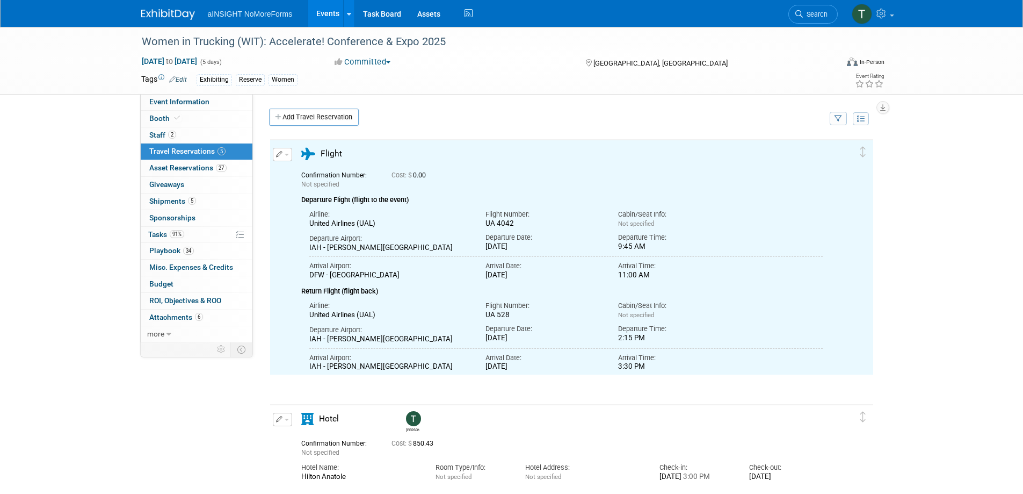
scroll to position [0, 0]
